Goal: Find specific page/section: Find specific page/section

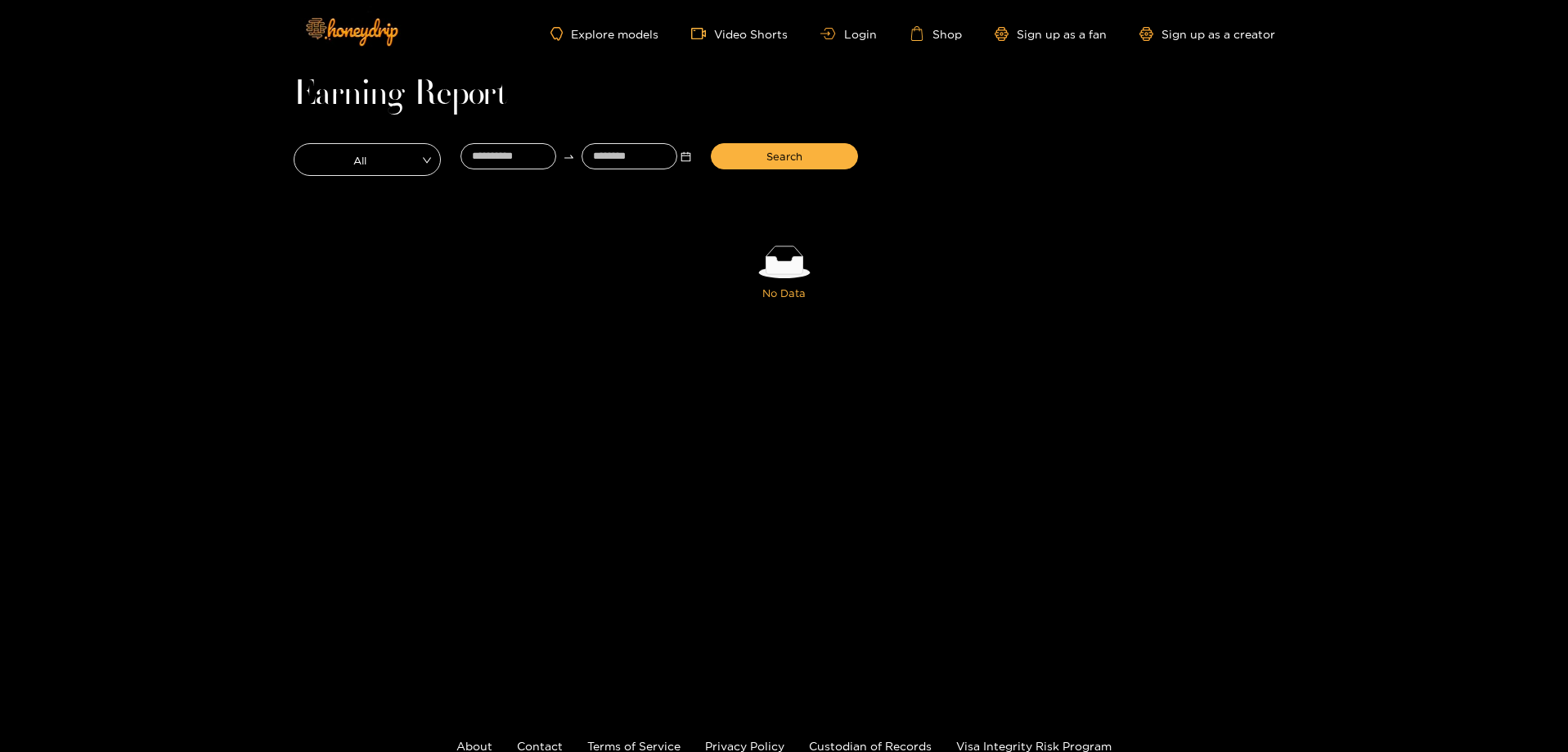
click at [1096, 125] on div "Earning Report All Search No Data Your data is empty. Maybe you have to adapt f…" at bounding box center [784, 207] width 981 height 248
click at [958, 38] on link "Shop" at bounding box center [936, 33] width 53 height 14
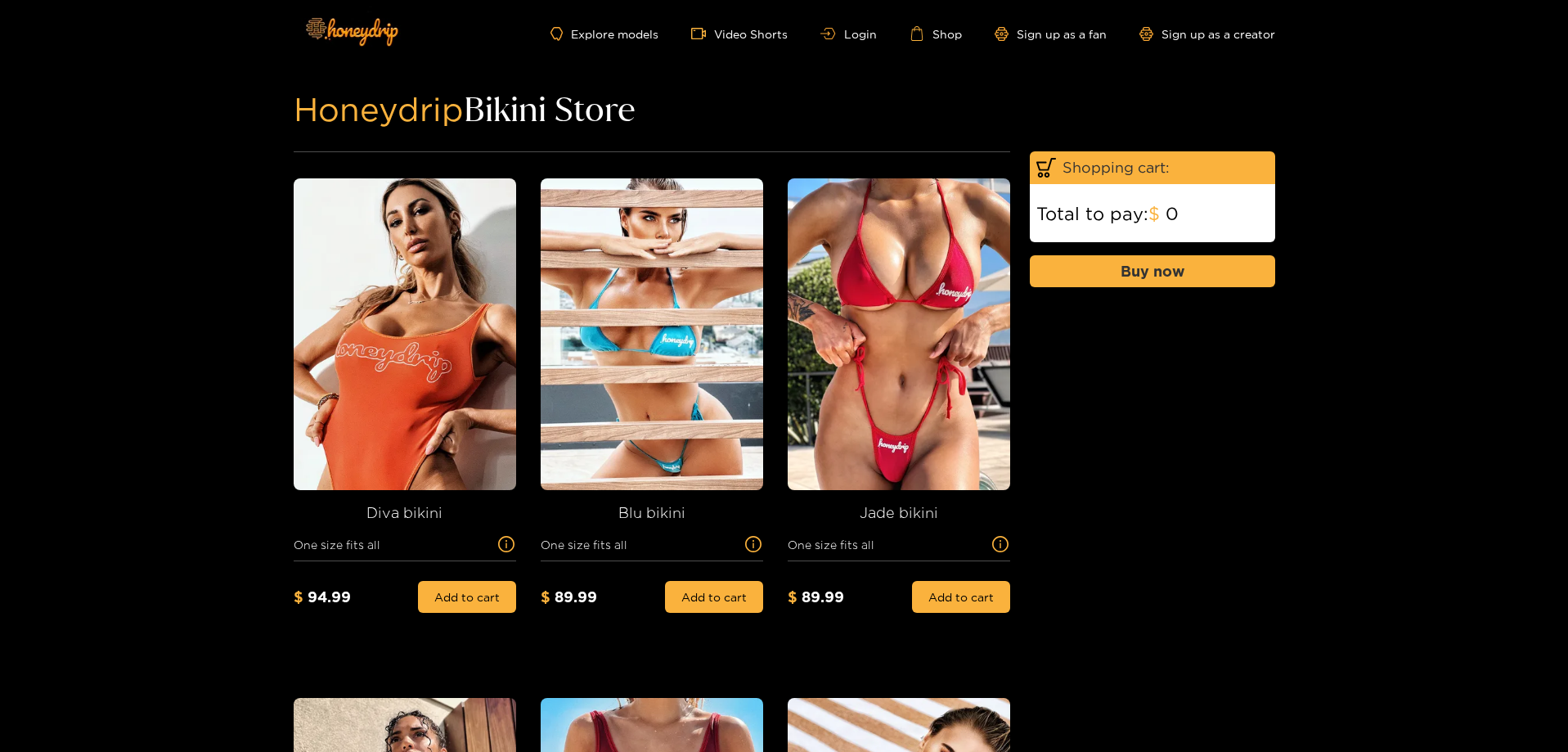
click at [854, 45] on div "Explore models Video Shorts Login Shop Sign up as a fan Sign up as a creator" at bounding box center [784, 33] width 981 height 67
click at [855, 38] on link "Login" at bounding box center [848, 34] width 56 height 12
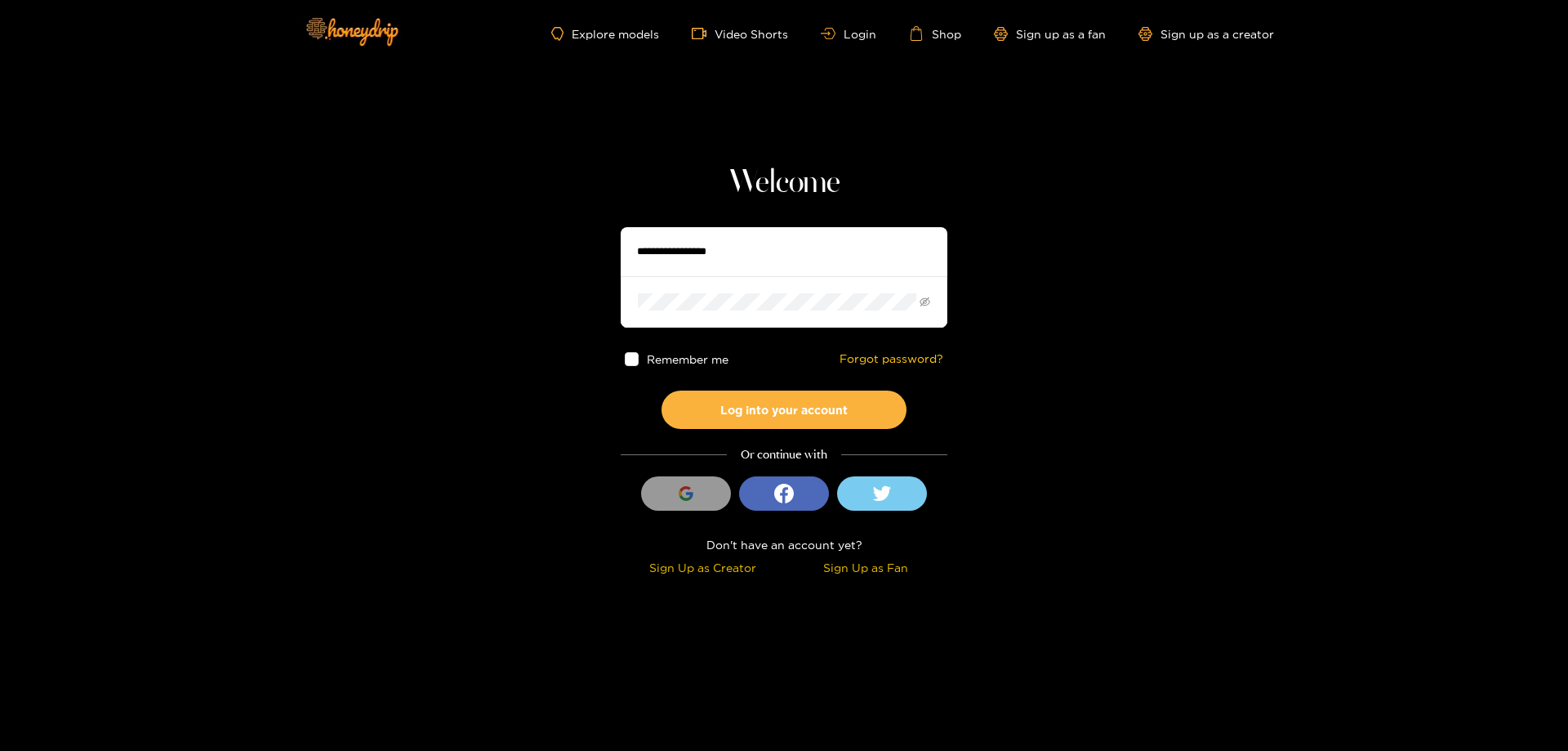
type input "**********"
click at [638, 364] on span at bounding box center [631, 359] width 14 height 14
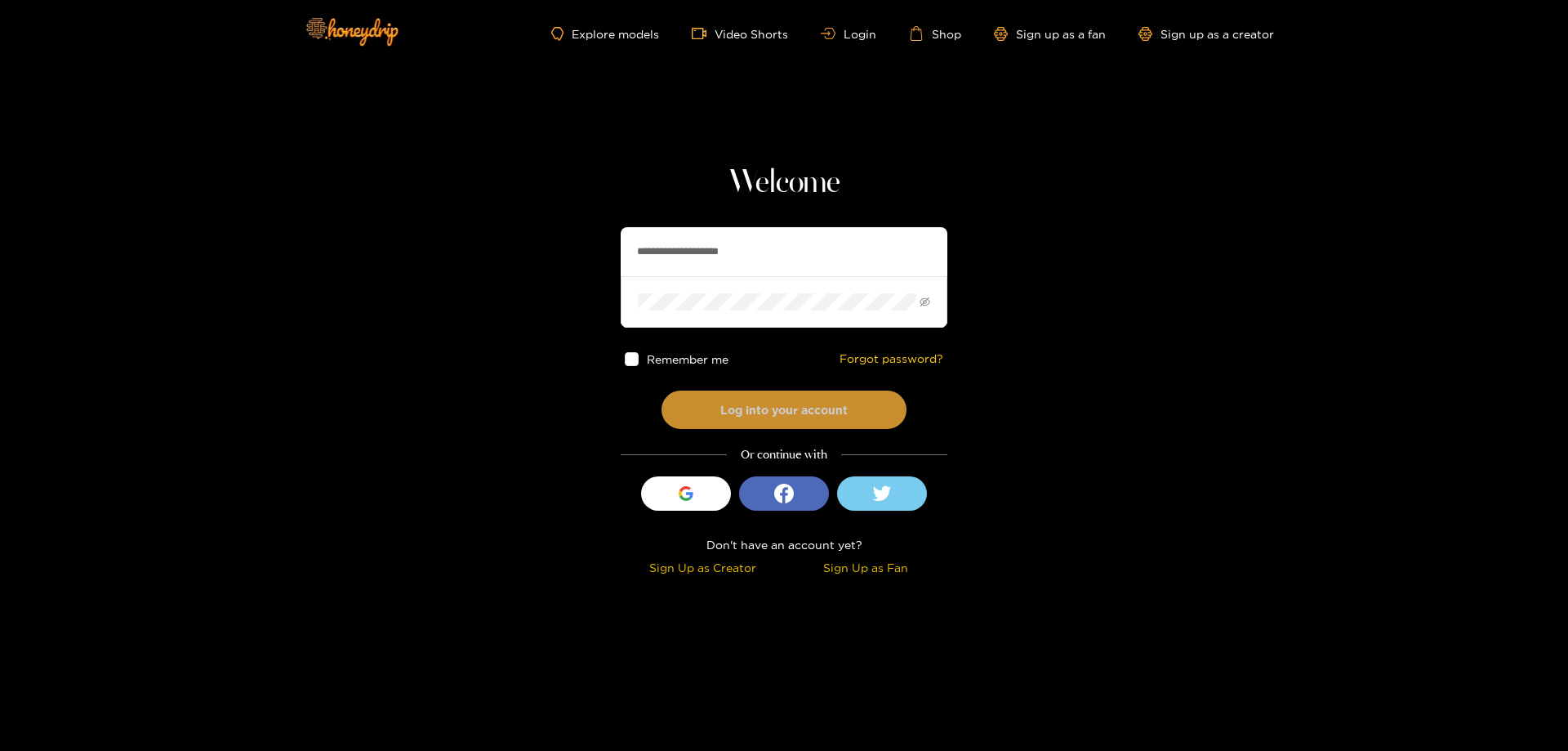
click at [736, 405] on button "Log into your account" at bounding box center [784, 409] width 245 height 38
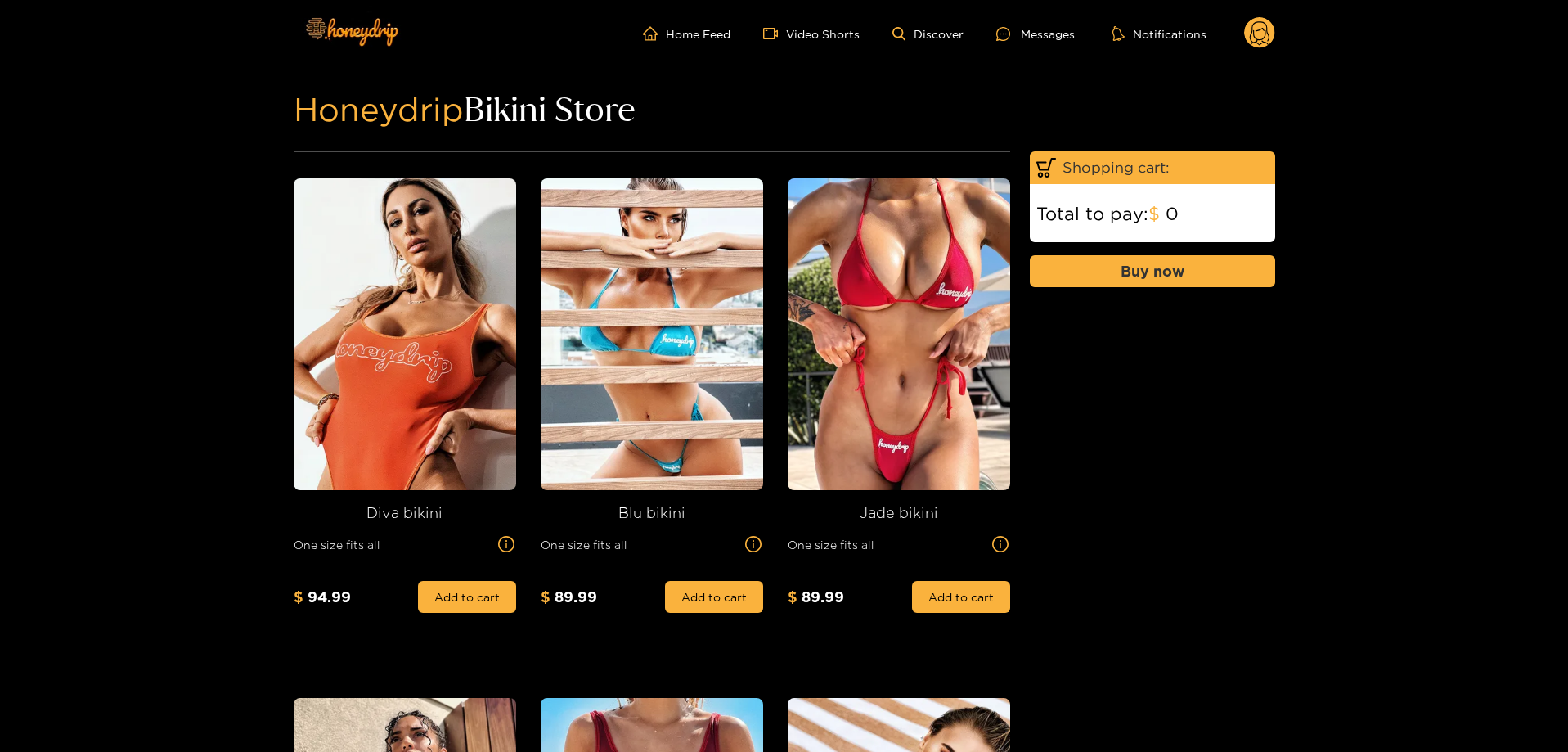
click at [1259, 39] on circle at bounding box center [1259, 32] width 31 height 31
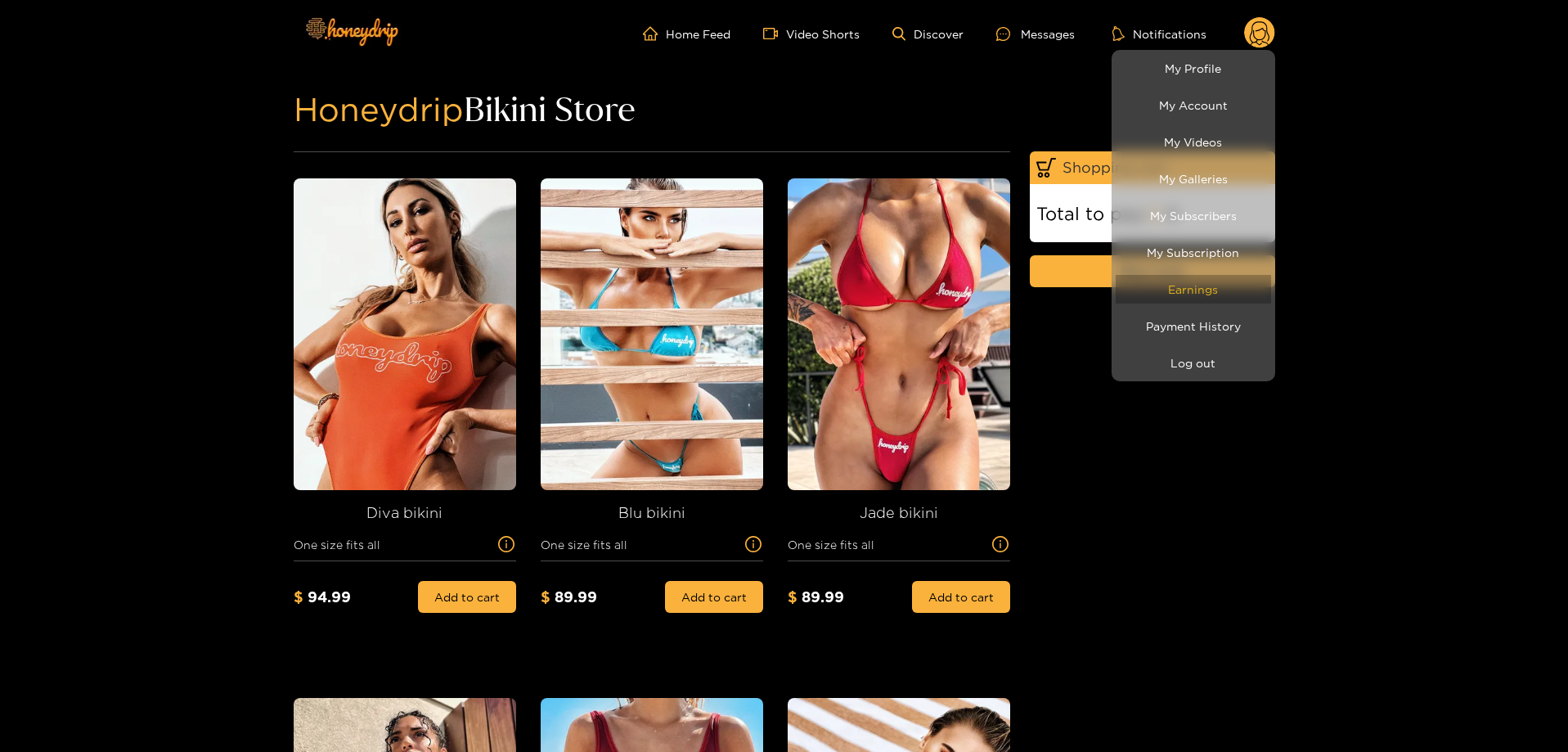
click at [1254, 297] on link "Earnings" at bounding box center [1193, 289] width 155 height 29
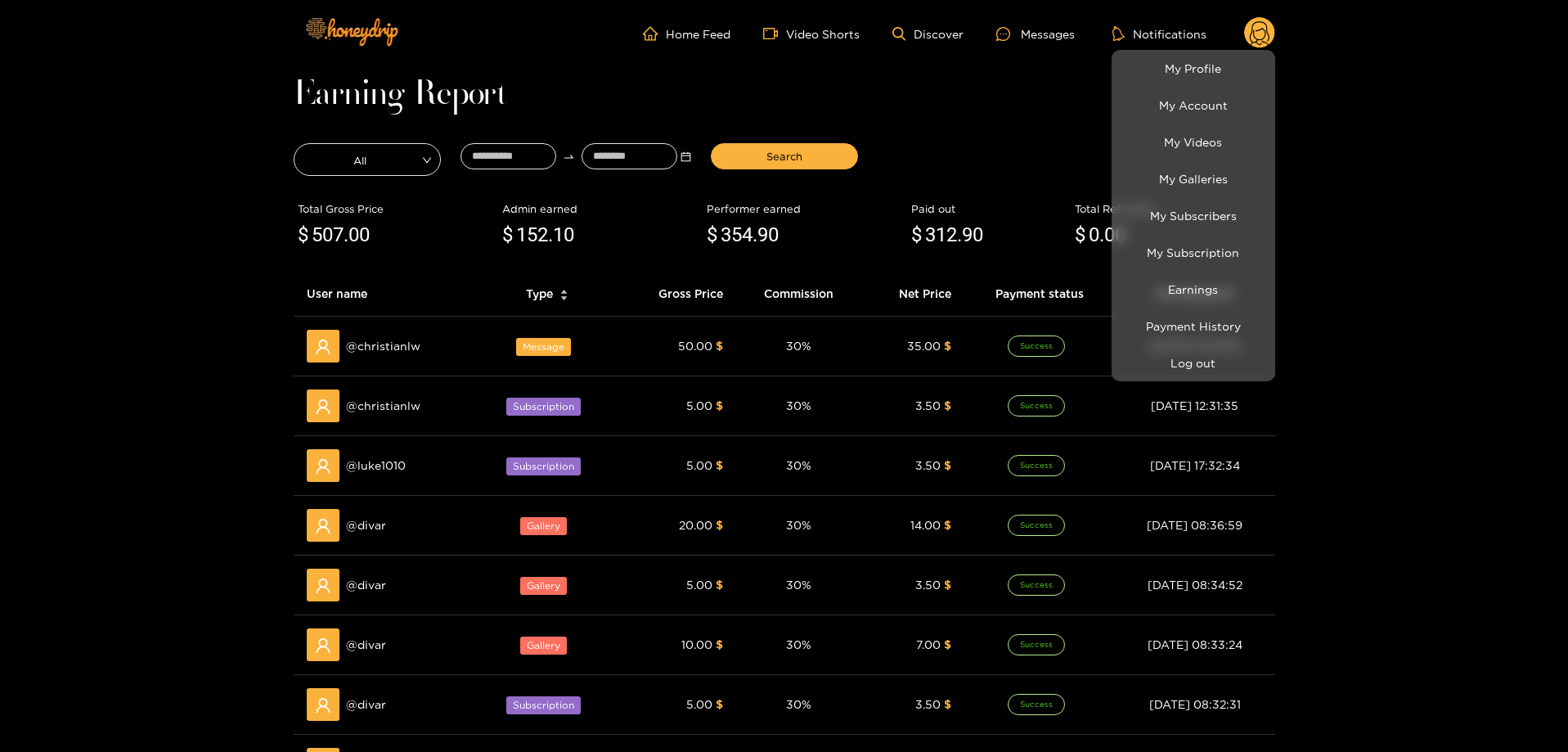
click at [70, 294] on div at bounding box center [784, 376] width 1568 height 752
